Goal: Navigation & Orientation: Find specific page/section

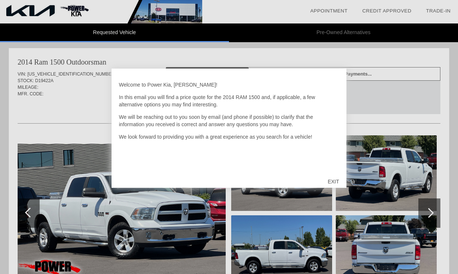
click at [332, 179] on div "EXIT" at bounding box center [333, 182] width 26 height 22
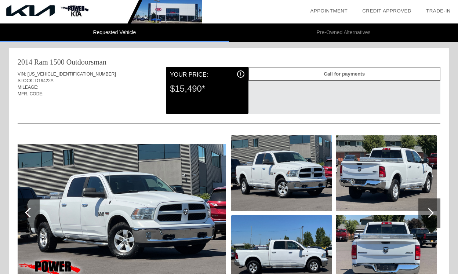
click at [321, 74] on div "Call for payments" at bounding box center [344, 74] width 192 height 14
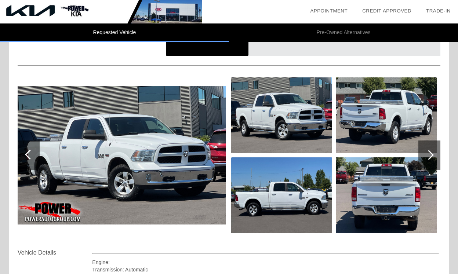
scroll to position [62, 0]
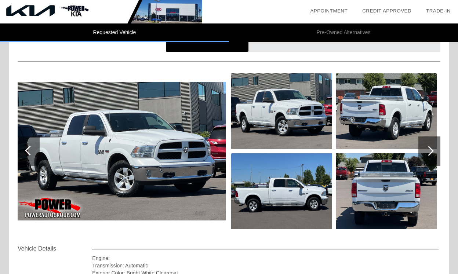
click at [432, 142] on div at bounding box center [429, 150] width 22 height 29
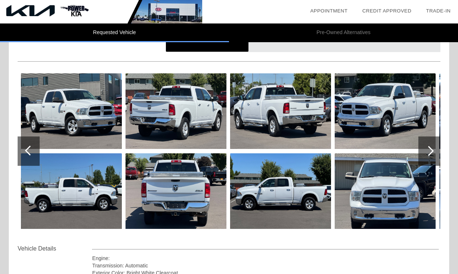
click at [432, 142] on div at bounding box center [429, 150] width 22 height 29
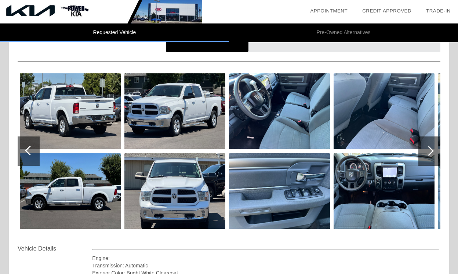
click at [432, 142] on div at bounding box center [429, 150] width 22 height 29
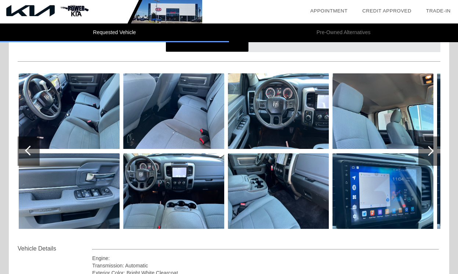
click at [432, 142] on div at bounding box center [429, 150] width 22 height 29
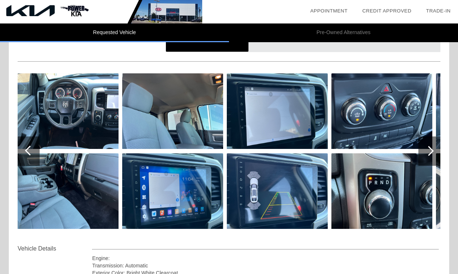
click at [432, 142] on div at bounding box center [429, 150] width 22 height 29
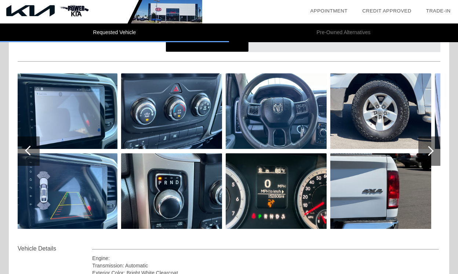
click at [432, 142] on div at bounding box center [429, 150] width 22 height 29
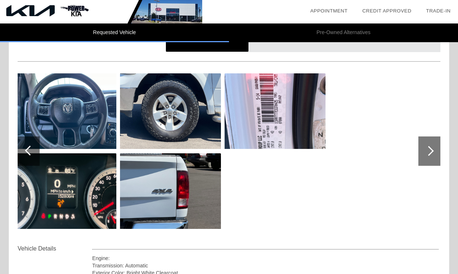
click at [432, 142] on div at bounding box center [429, 150] width 22 height 29
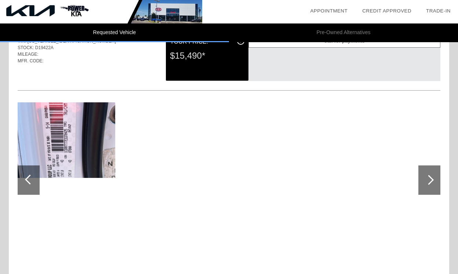
scroll to position [0, 0]
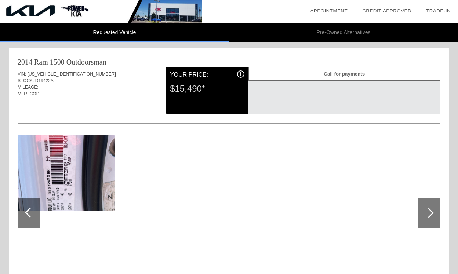
click at [26, 211] on div at bounding box center [30, 213] width 10 height 10
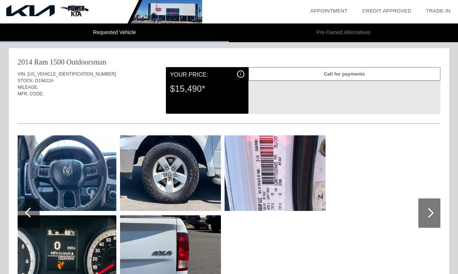
click at [26, 211] on div at bounding box center [30, 213] width 10 height 10
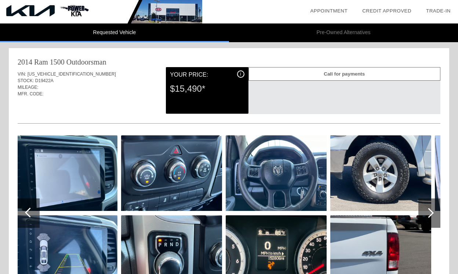
click at [26, 211] on div at bounding box center [30, 213] width 10 height 10
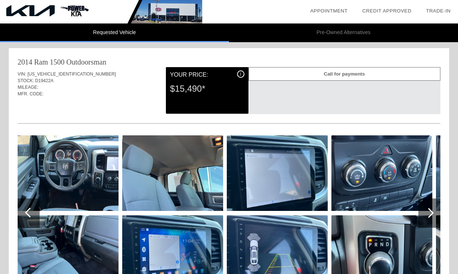
click at [26, 211] on div at bounding box center [30, 213] width 10 height 10
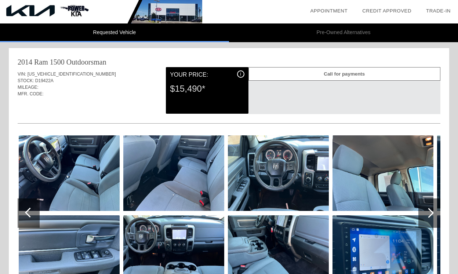
click at [26, 211] on div at bounding box center [30, 213] width 10 height 10
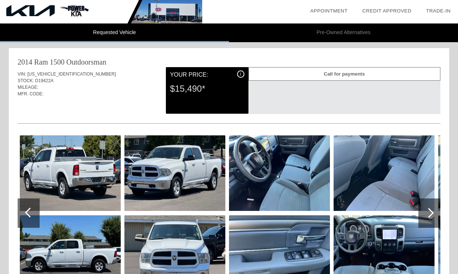
click at [26, 211] on div at bounding box center [30, 213] width 10 height 10
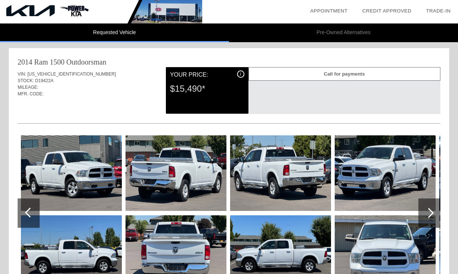
click at [26, 211] on div at bounding box center [30, 213] width 10 height 10
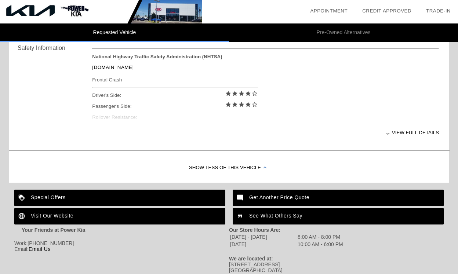
scroll to position [309, 0]
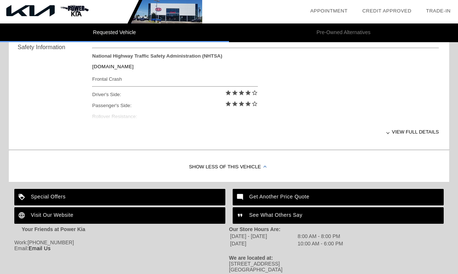
click at [69, 195] on div "Special Offers" at bounding box center [119, 197] width 211 height 17
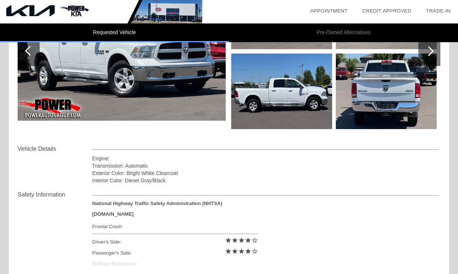
scroll to position [0, 0]
